Goal: Consume media (video, audio)

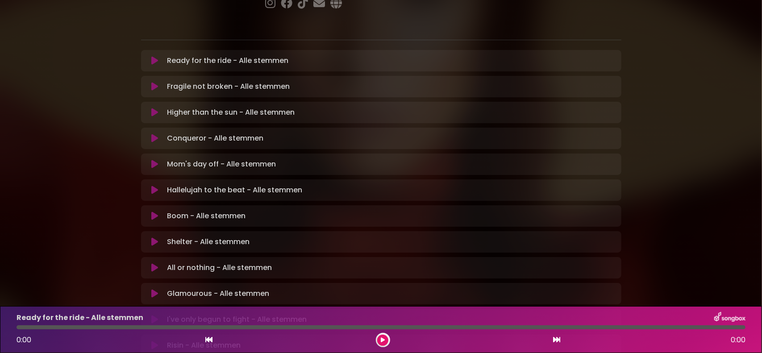
scroll to position [179, 0]
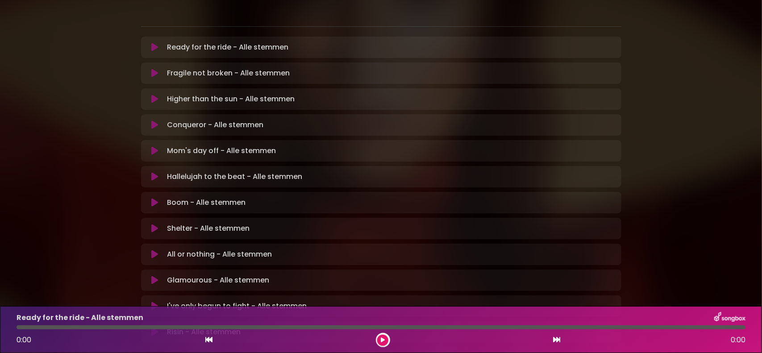
click at [154, 224] on icon at bounding box center [154, 228] width 7 height 9
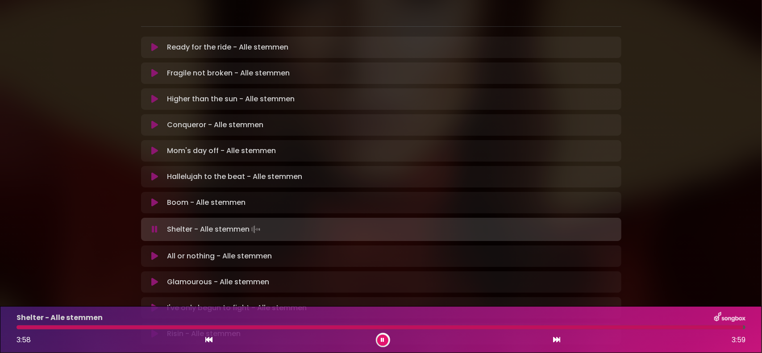
click at [382, 342] on icon at bounding box center [383, 340] width 4 height 5
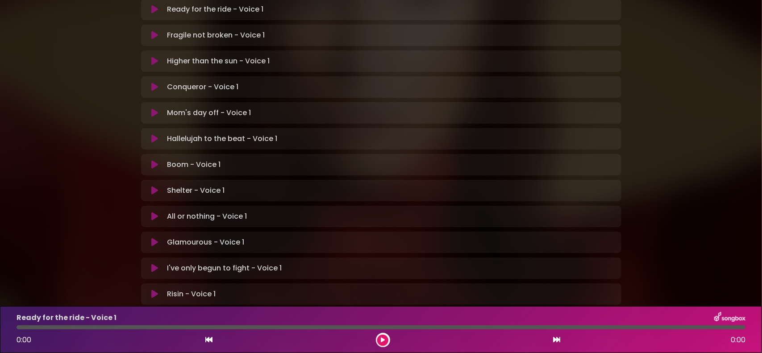
scroll to position [223, 0]
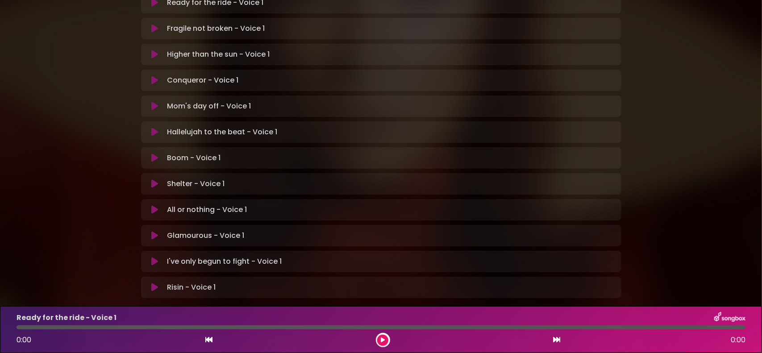
click at [150, 180] on button at bounding box center [154, 184] width 17 height 9
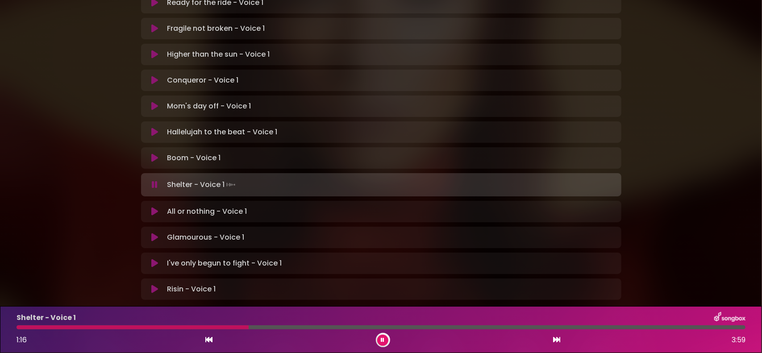
click at [227, 330] on div "Shelter - Voice 1 1:16 3:59" at bounding box center [381, 329] width 740 height 35
click at [224, 328] on div at bounding box center [135, 328] width 237 height 4
